Goal: Use online tool/utility: Utilize a website feature to perform a specific function

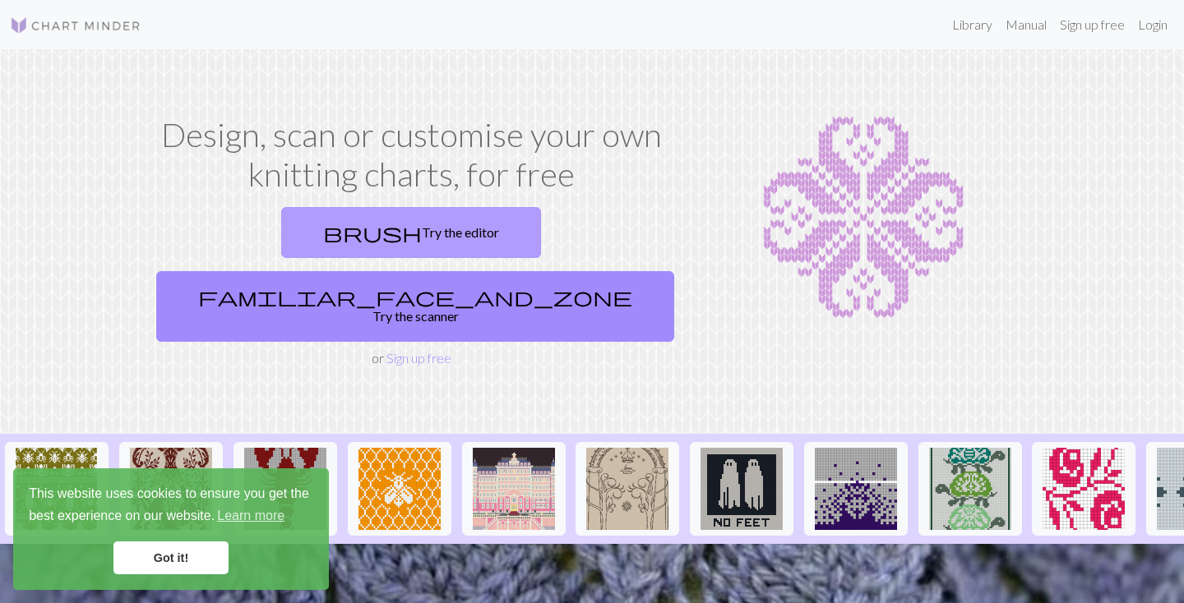
click at [303, 238] on link "brush Try the editor" at bounding box center [411, 232] width 260 height 51
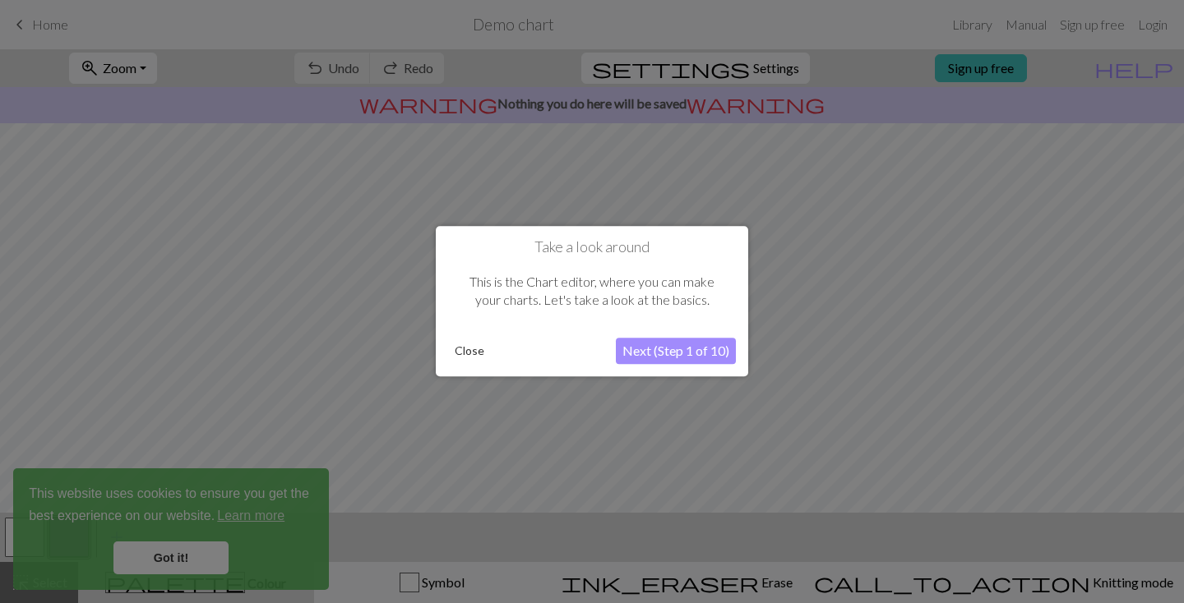
click at [660, 353] on button "Next (Step 1 of 10)" at bounding box center [676, 352] width 120 height 26
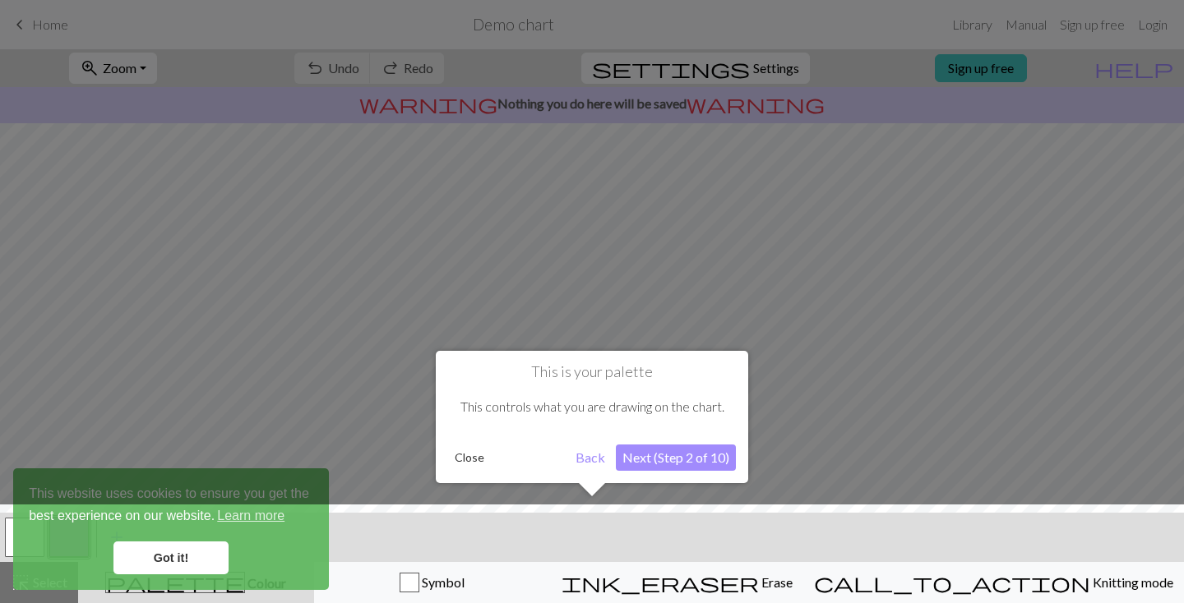
click at [667, 459] on button "Next (Step 2 of 10)" at bounding box center [676, 458] width 120 height 26
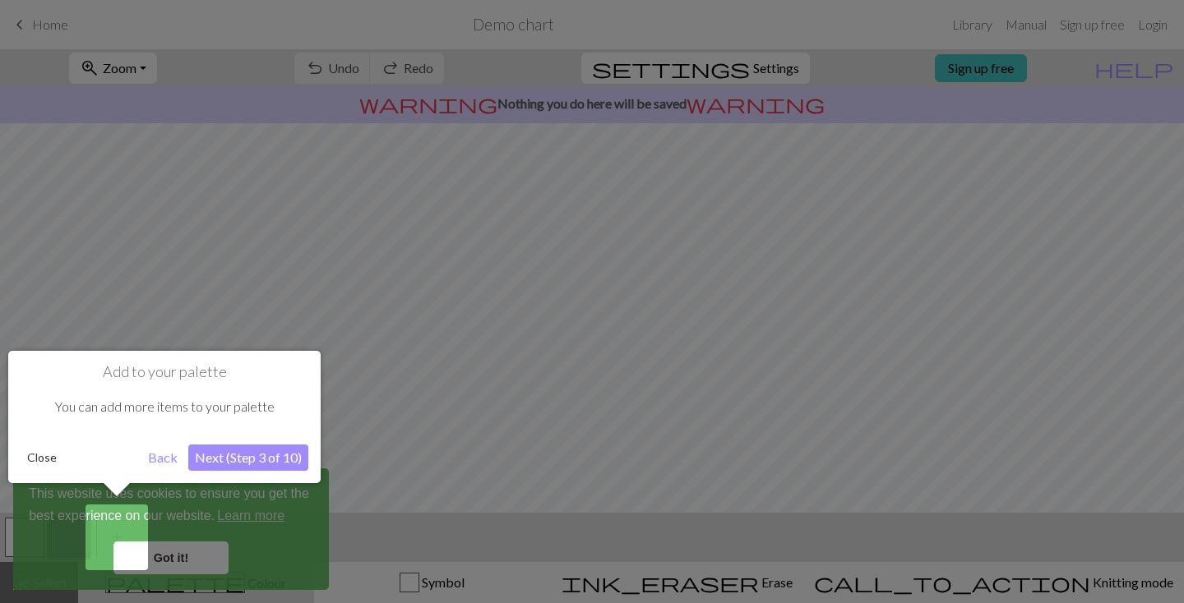
click at [260, 463] on button "Next (Step 3 of 10)" at bounding box center [248, 458] width 120 height 26
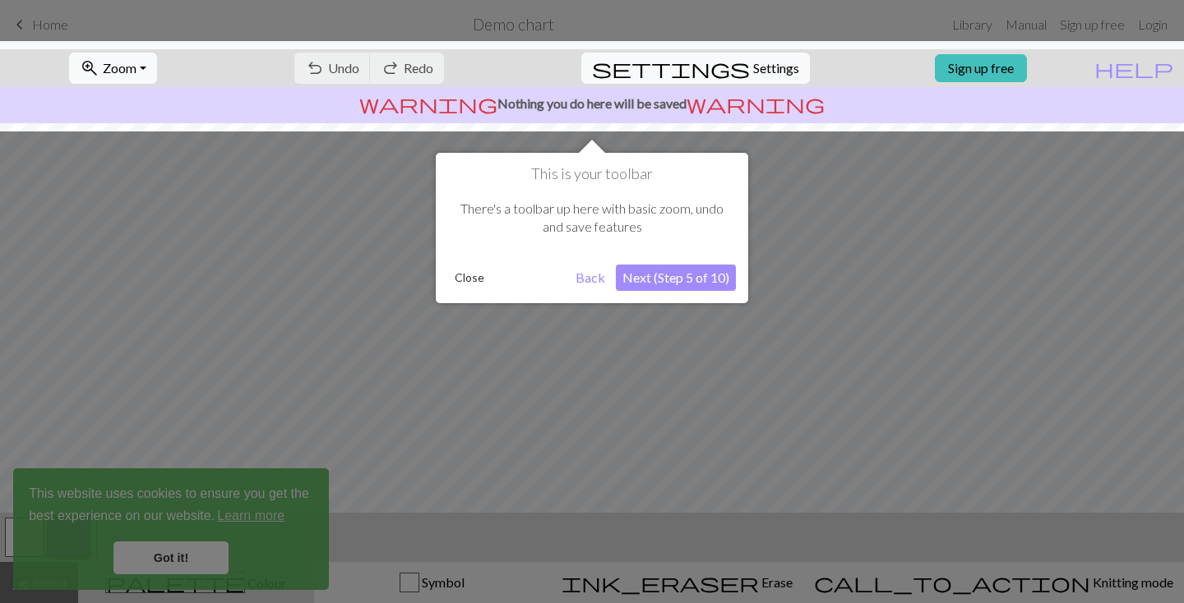
click at [661, 289] on button "Next (Step 5 of 10)" at bounding box center [676, 278] width 120 height 26
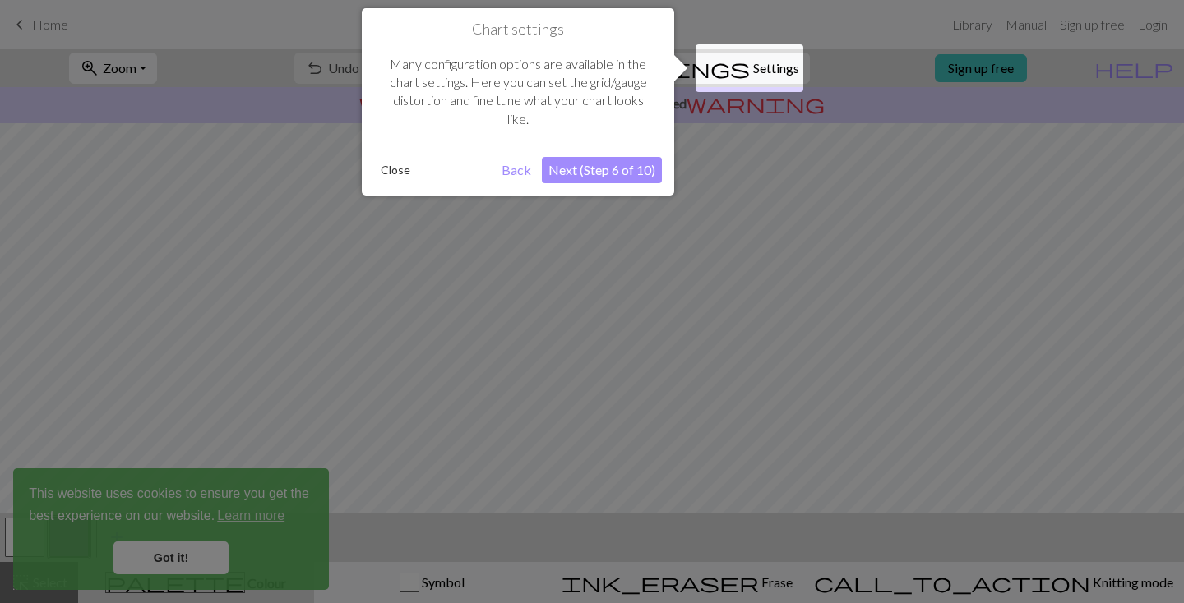
click at [593, 165] on button "Next (Step 6 of 10)" at bounding box center [602, 170] width 120 height 26
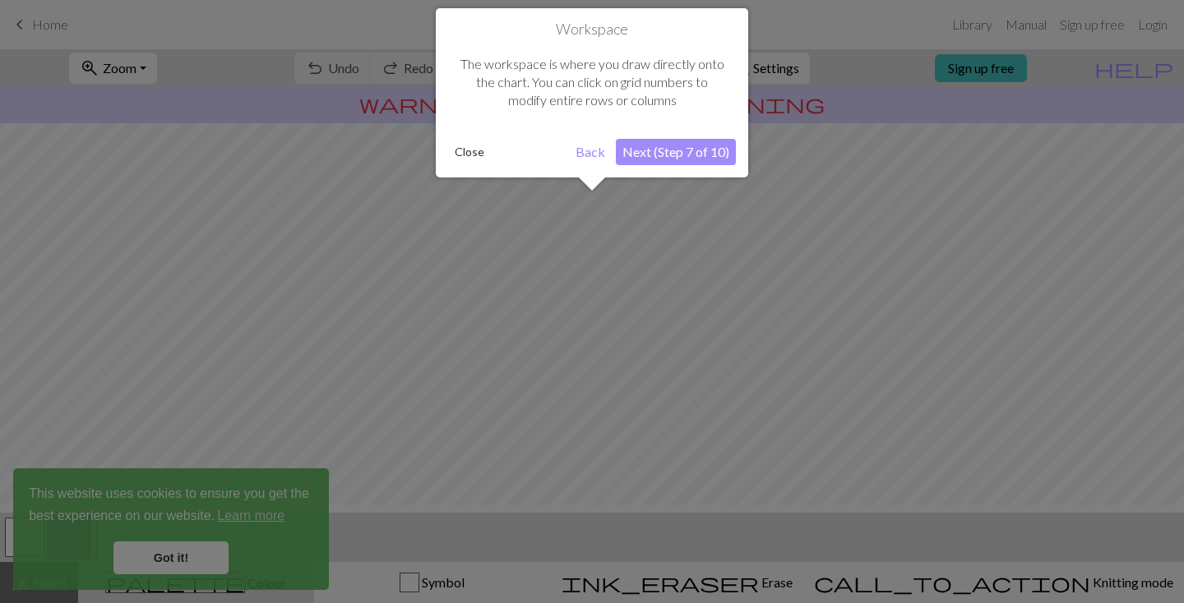
scroll to position [99, 0]
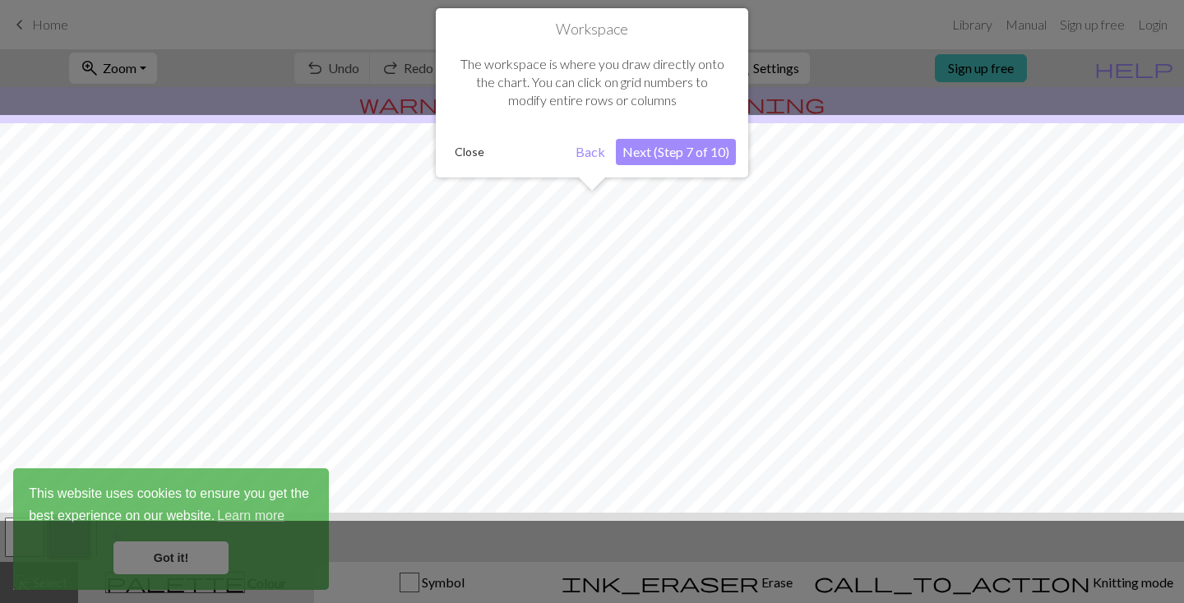
click at [674, 157] on button "Next (Step 7 of 10)" at bounding box center [676, 152] width 120 height 26
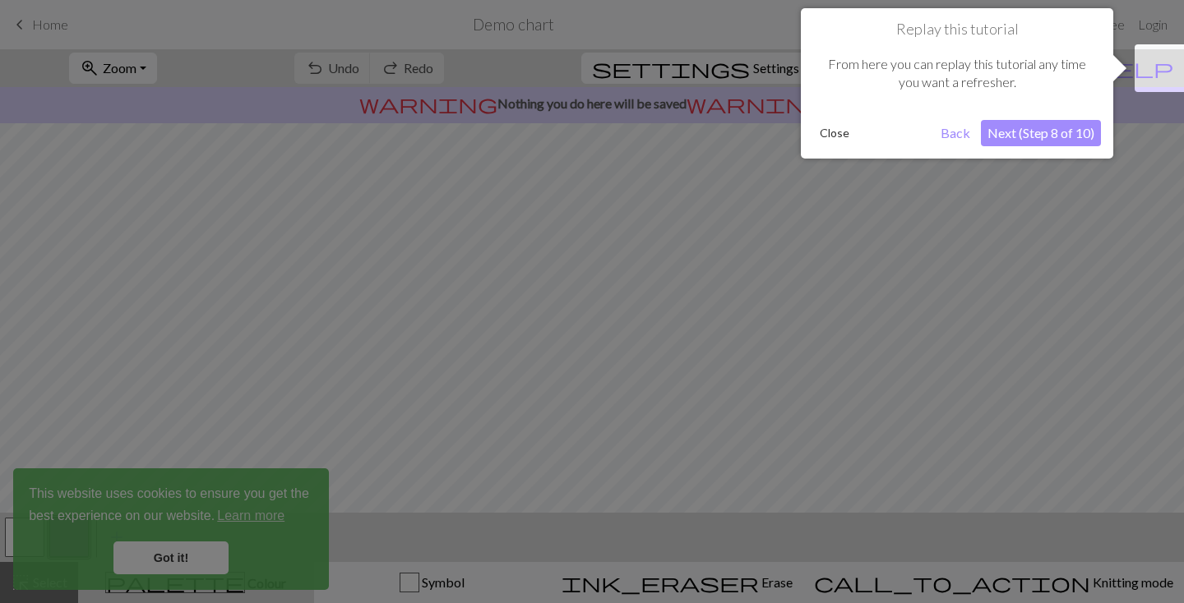
click at [1018, 136] on button "Next (Step 8 of 10)" at bounding box center [1041, 133] width 120 height 26
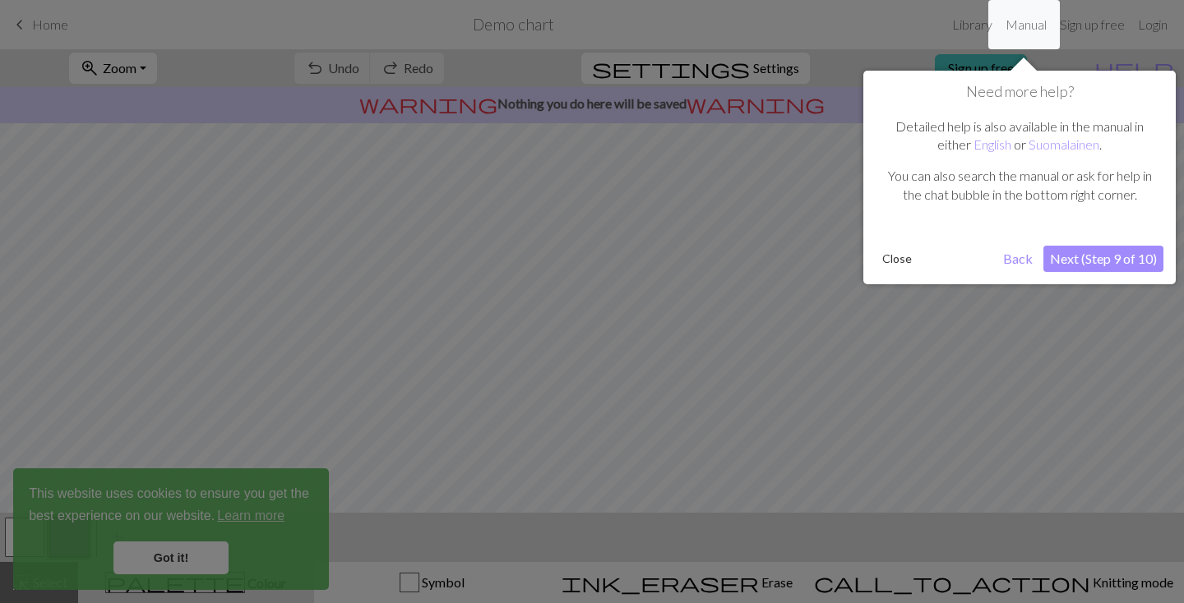
click at [1079, 254] on button "Next (Step 9 of 10)" at bounding box center [1103, 259] width 120 height 26
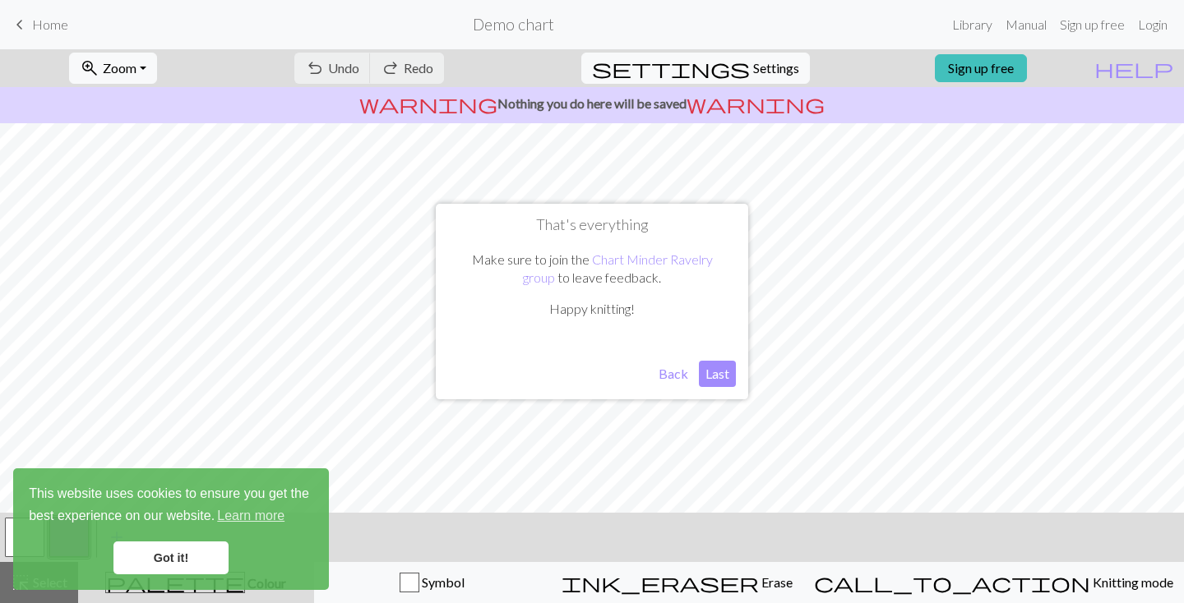
click at [719, 372] on button "Last" at bounding box center [717, 374] width 37 height 26
click at [173, 566] on link "Got it!" at bounding box center [170, 558] width 115 height 33
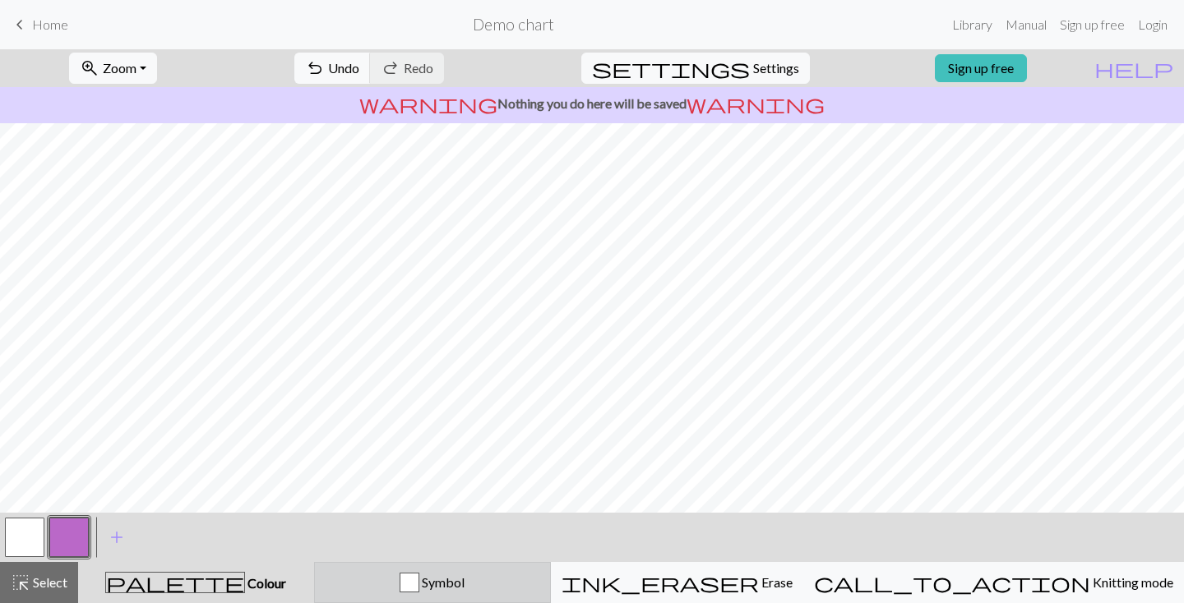
click at [419, 589] on div "button" at bounding box center [410, 583] width 20 height 20
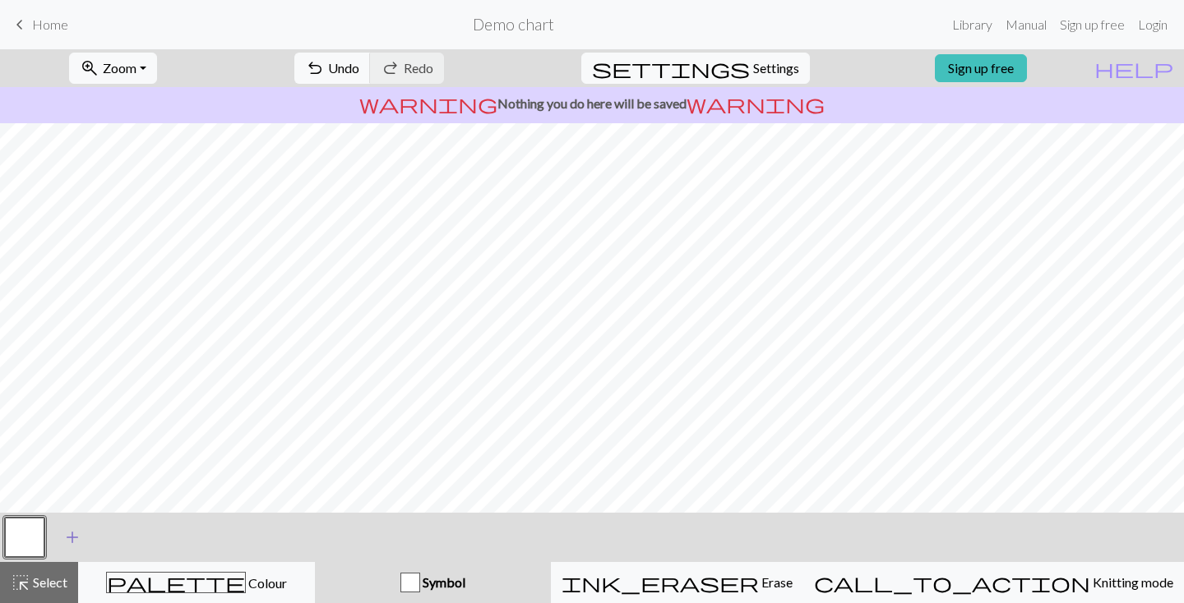
click at [79, 531] on span "add" at bounding box center [72, 537] width 20 height 23
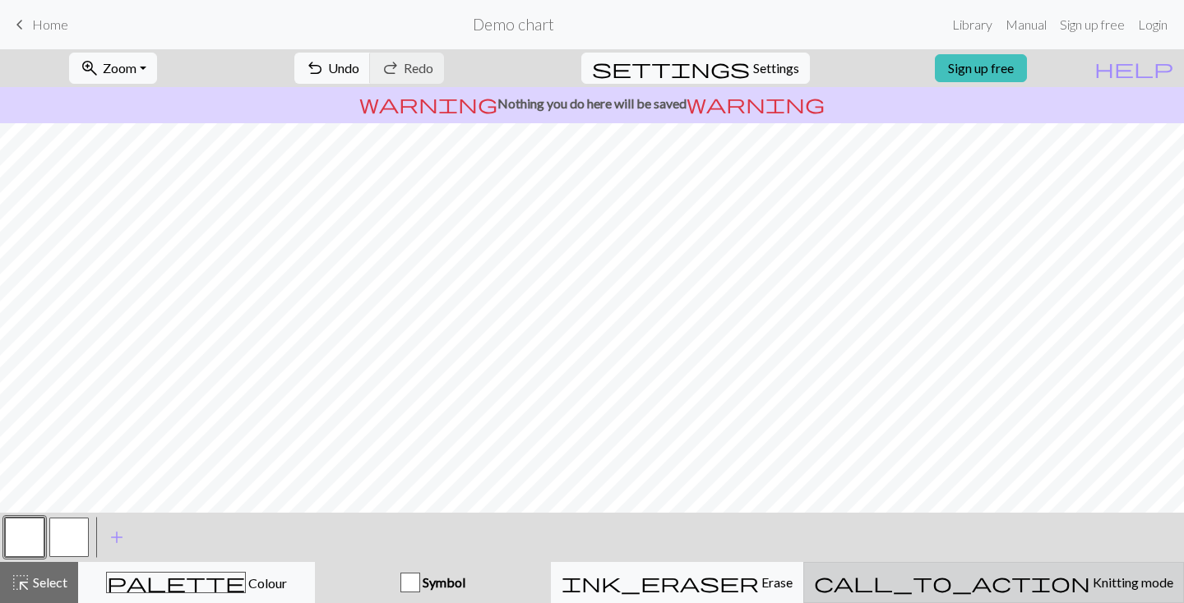
click at [1090, 583] on span "Knitting mode" at bounding box center [1131, 583] width 83 height 16
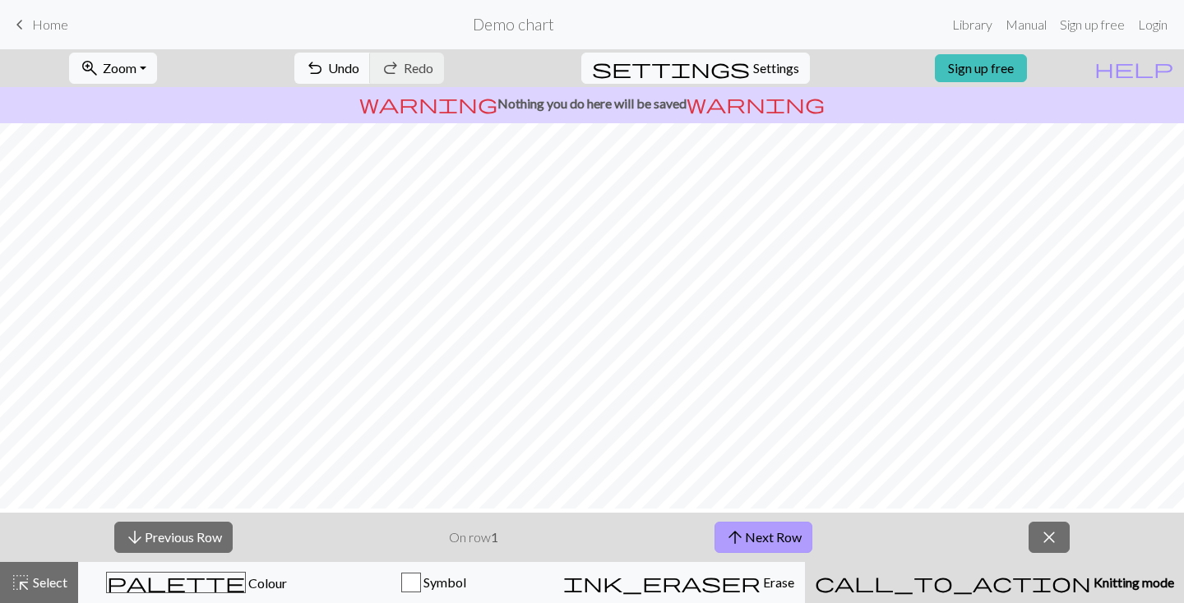
scroll to position [210, 0]
